Goal: Communication & Community: Ask a question

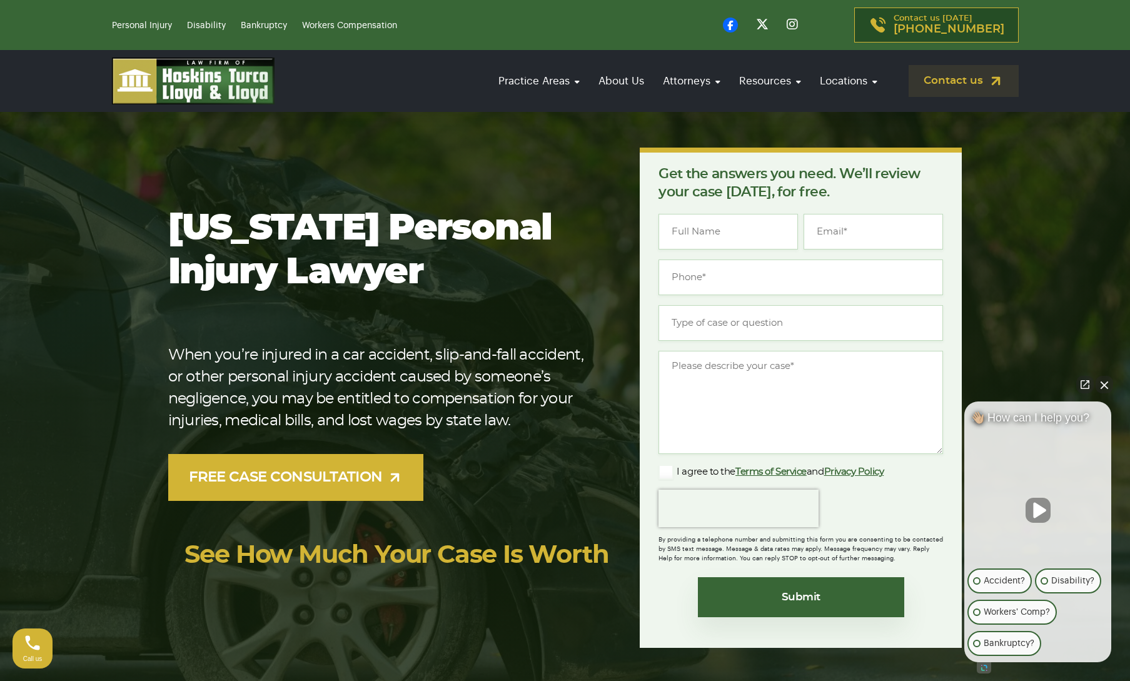
click at [1048, 320] on section "[US_STATE] Personal Injury Lawyer When you’re injured in a car accident, slip-a…" at bounding box center [565, 397] width 1130 height 613
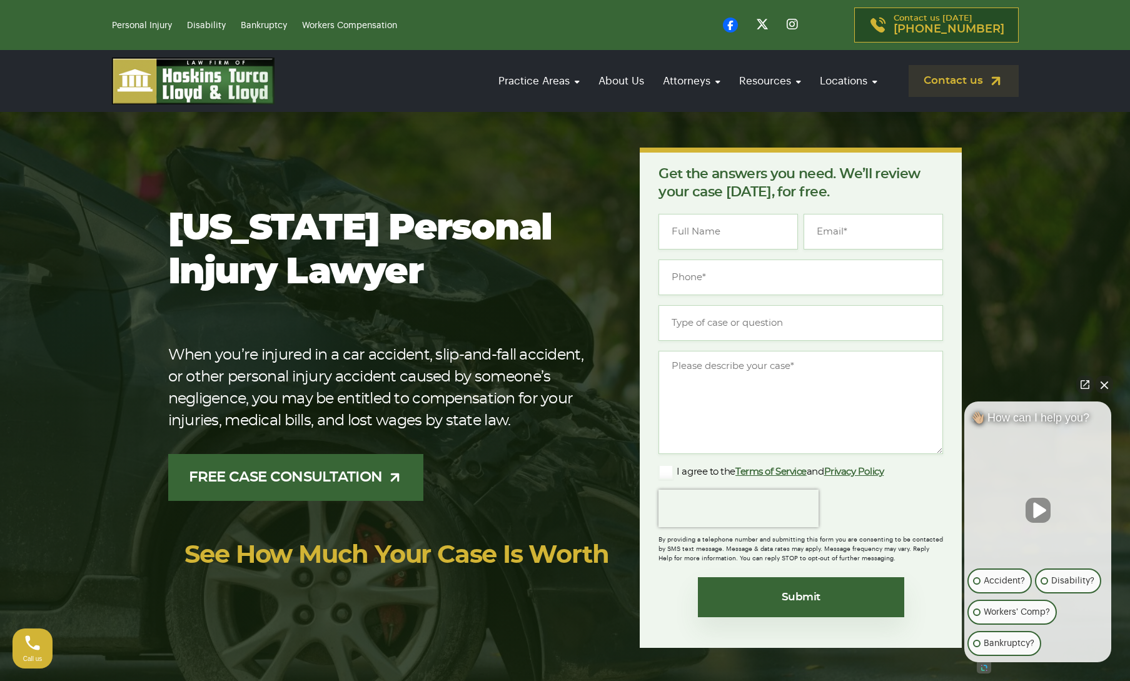
click at [316, 470] on link "FREE CASE CONSULTATION" at bounding box center [296, 477] width 256 height 47
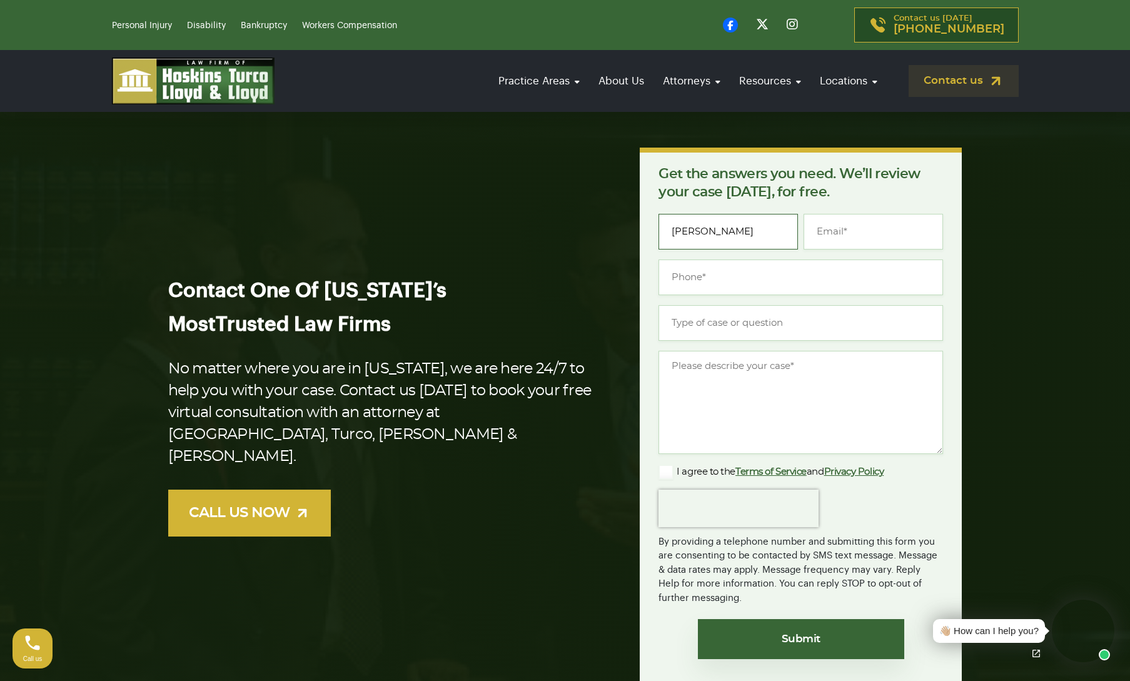
type input "[PERSON_NAME]"
type input "[EMAIL_ADDRESS][DOMAIN_NAME]"
type input "[PHONE_NUMBER]"
click at [744, 316] on input "Type of case or question *" at bounding box center [801, 323] width 285 height 36
type input "I am trying to obtain my commissions from my former employer [PERSON_NAME] Home…"
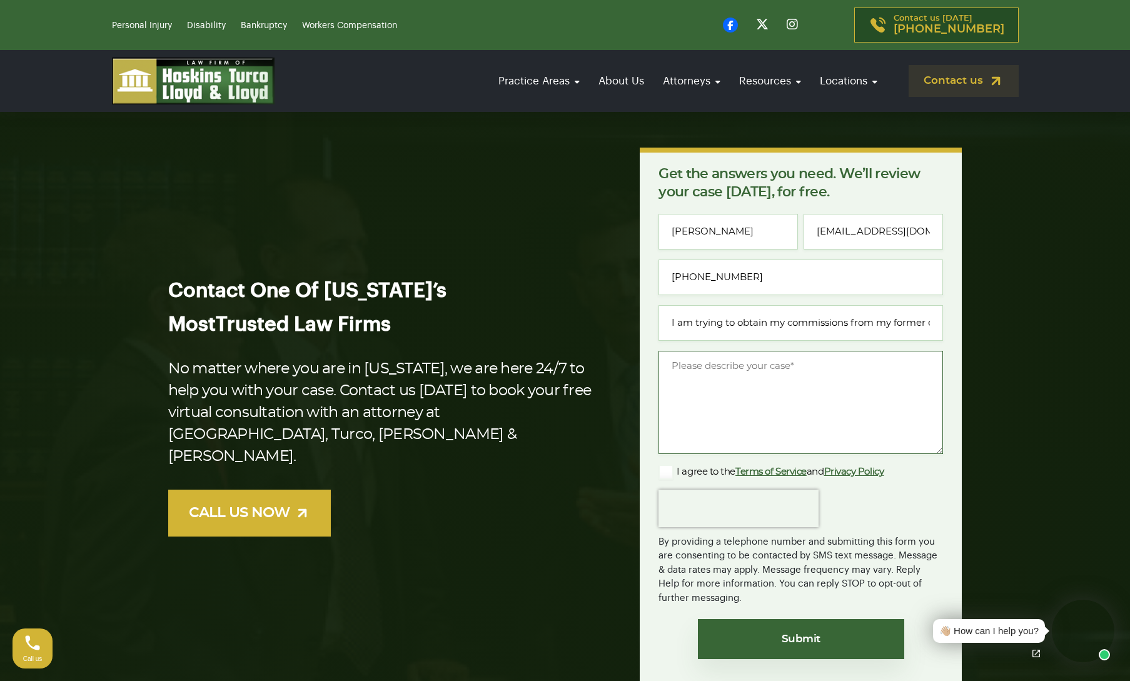
click at [709, 381] on textarea "Message *" at bounding box center [801, 402] width 285 height 103
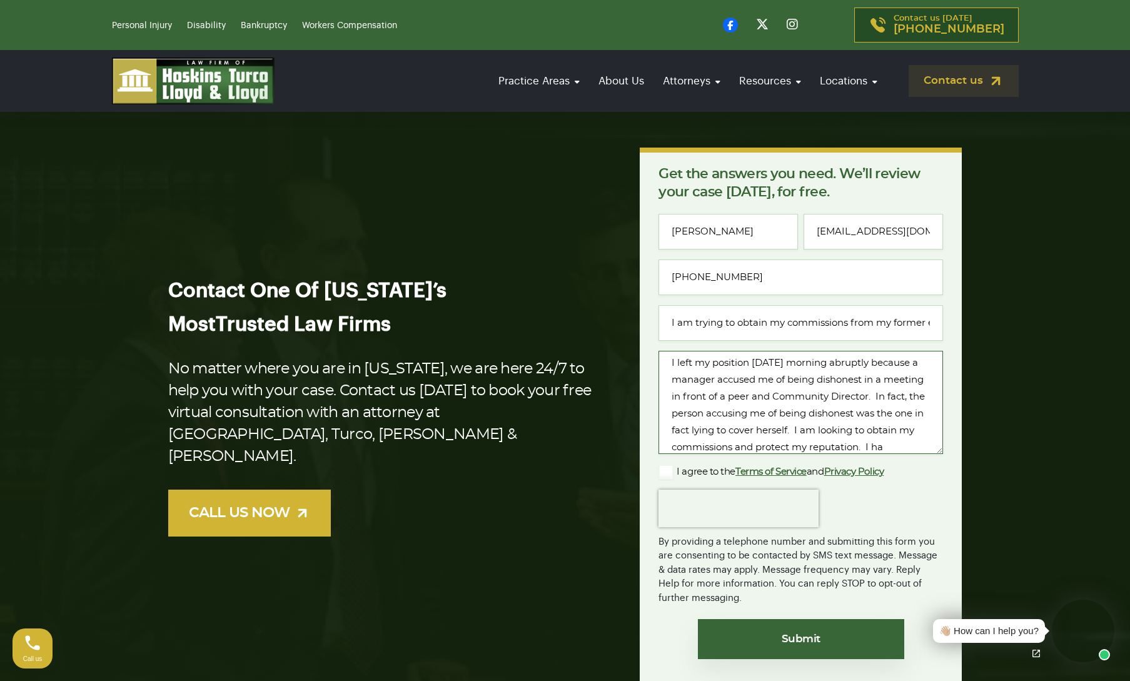
scroll to position [29, 0]
type textarea "I left my position [DATE] morning abruptly because a manager accused me of bein…"
click at [669, 473] on label "I agree to the Terms of Service and Privacy Policy" at bounding box center [771, 472] width 225 height 15
click at [0, 0] on input "I agree to the Terms of Service and Privacy Policy" at bounding box center [0, 0] width 0 height 0
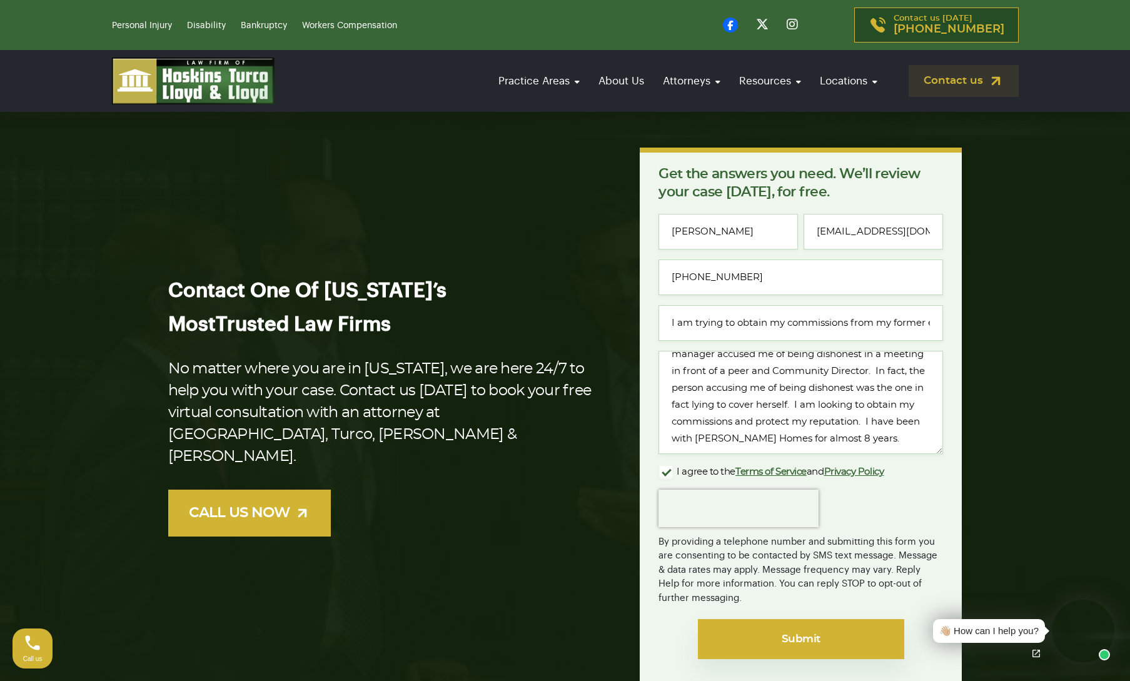
click at [795, 645] on input "Submit" at bounding box center [801, 639] width 206 height 40
